Goal: Information Seeking & Learning: Learn about a topic

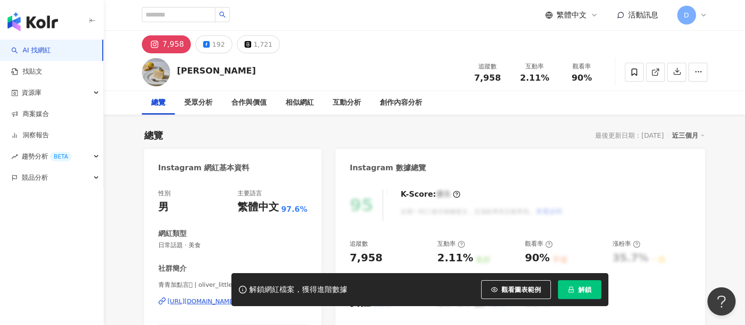
click at [586, 287] on span "解鎖" at bounding box center [584, 289] width 13 height 8
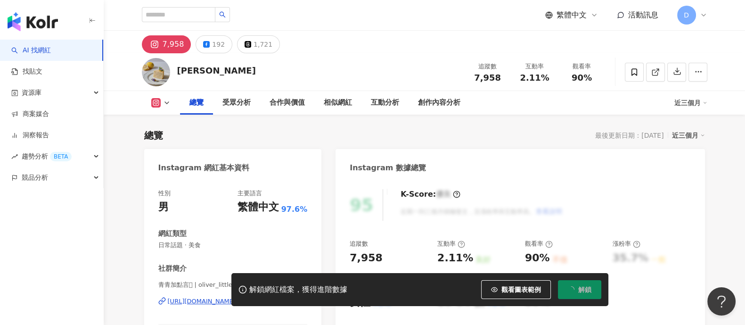
scroll to position [57, 0]
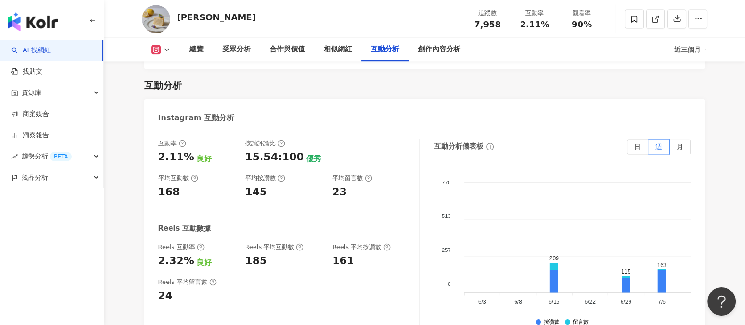
scroll to position [1883, 0]
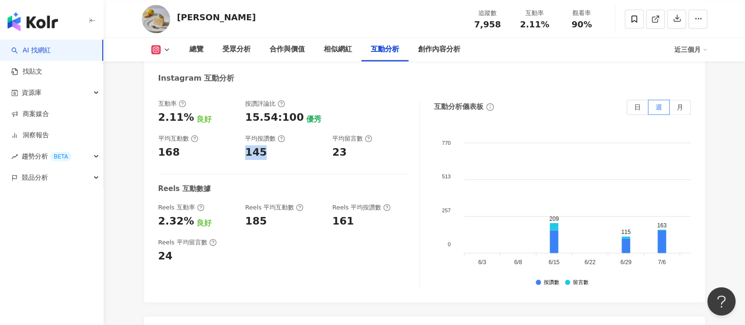
drag, startPoint x: 243, startPoint y: 141, endPoint x: 267, endPoint y: 142, distance: 24.0
click at [267, 142] on div "互動率 2.11% 良好 按讚評論比 15.54:100 優秀 平均互動數 168 平均按讚數 145 平均留言數 23" at bounding box center [284, 129] width 252 height 60
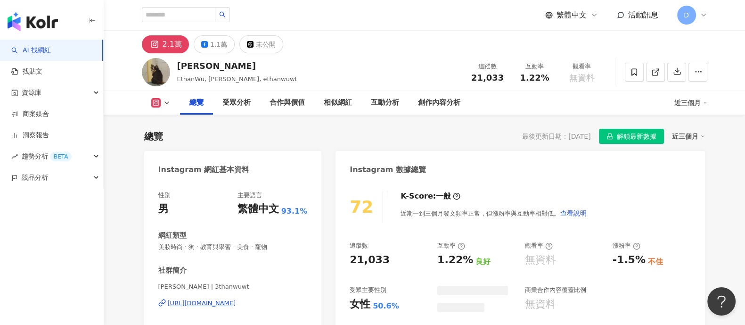
scroll to position [57, 0]
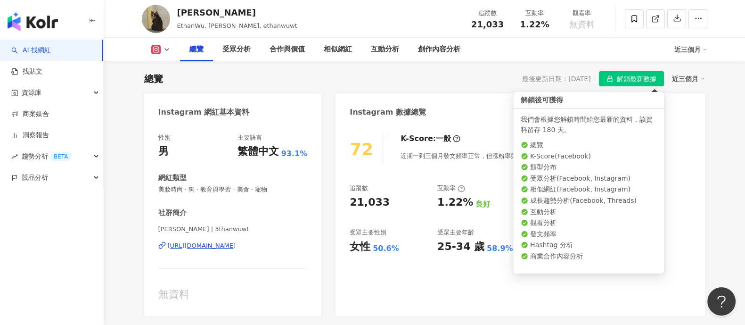
click at [632, 81] on span "解鎖最新數據" at bounding box center [637, 79] width 40 height 15
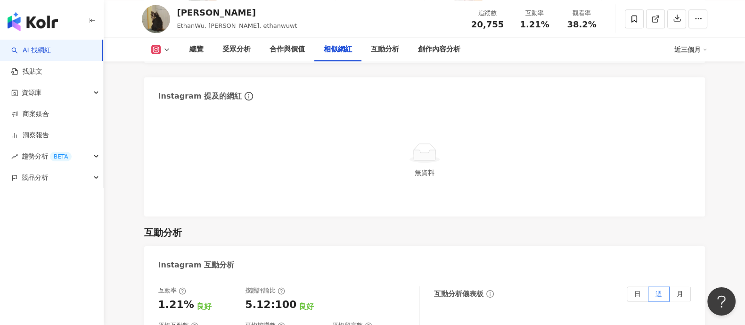
scroll to position [1710, 0]
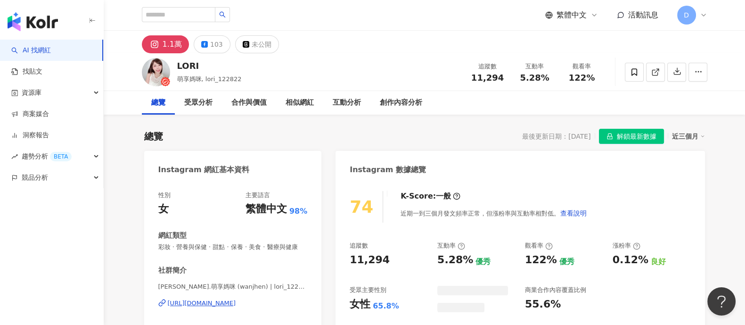
scroll to position [57, 0]
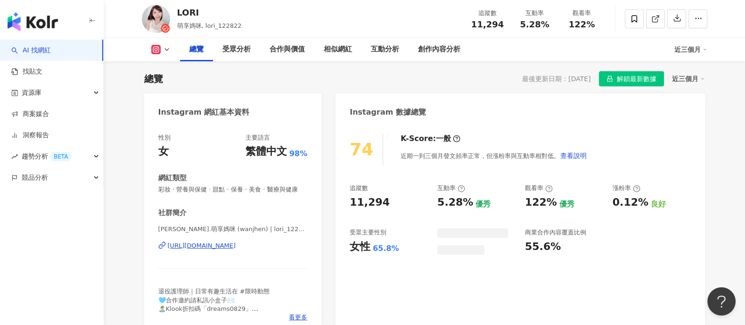
click at [639, 81] on span "解鎖最新數據" at bounding box center [637, 79] width 40 height 15
